Goal: Answer question/provide support

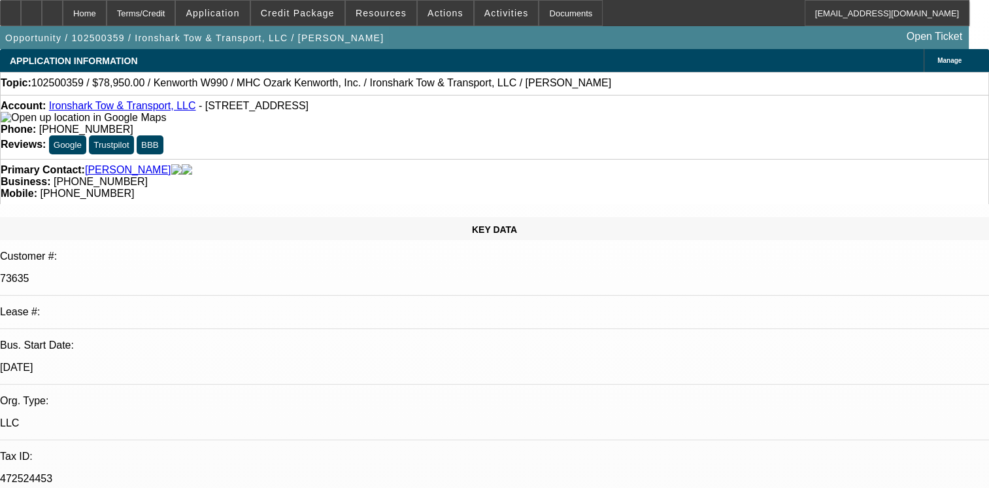
select select "0"
select select "1"
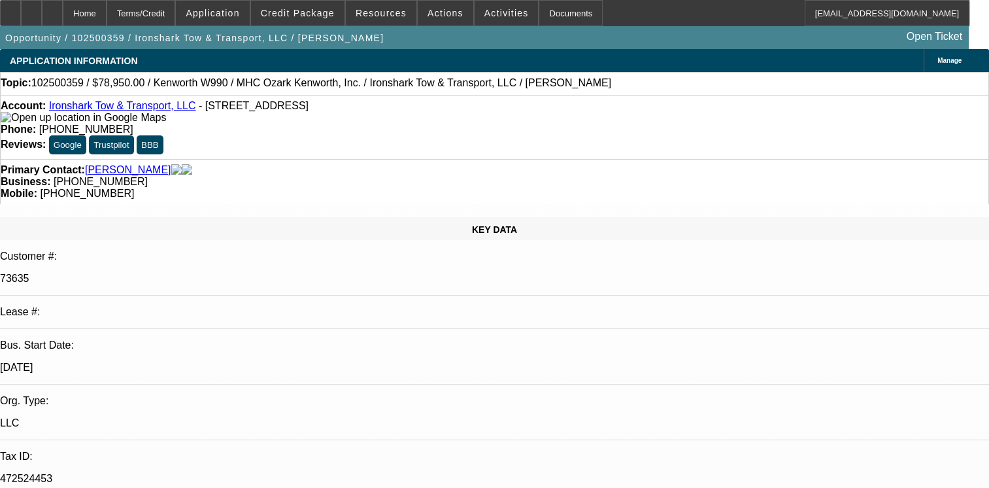
select select "6"
radio input "true"
type textarea "L"
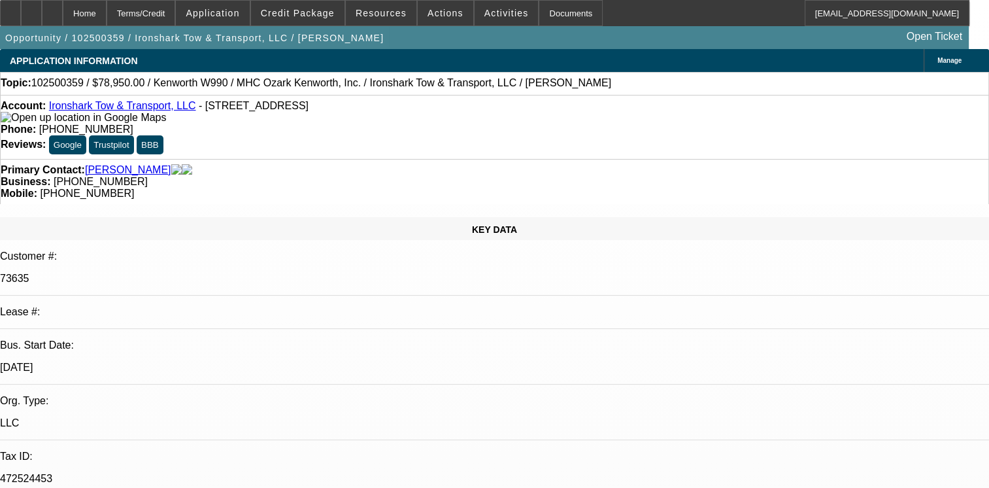
paste textarea "RG DEALER ALTERNATIVE DIESEL, LLC."
type textarea "LOOKS LIKE WRONG CUSTOMER NO AS 73635 IS ASSOCIATED WITH RG DEALER ALTERNATIVE …"
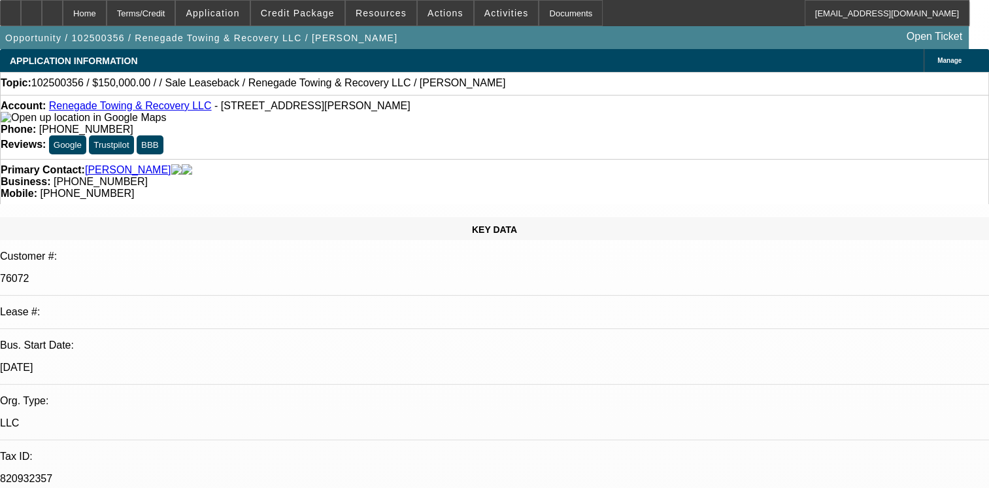
select select "0"
select select "2"
select select "0.1"
select select "1"
select select "2"
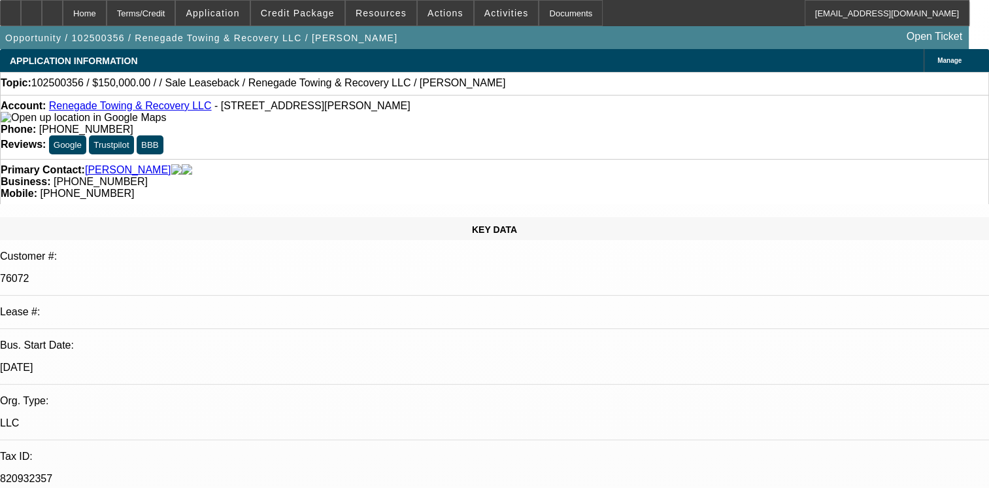
select select "4"
